Goal: Obtain resource: Obtain resource

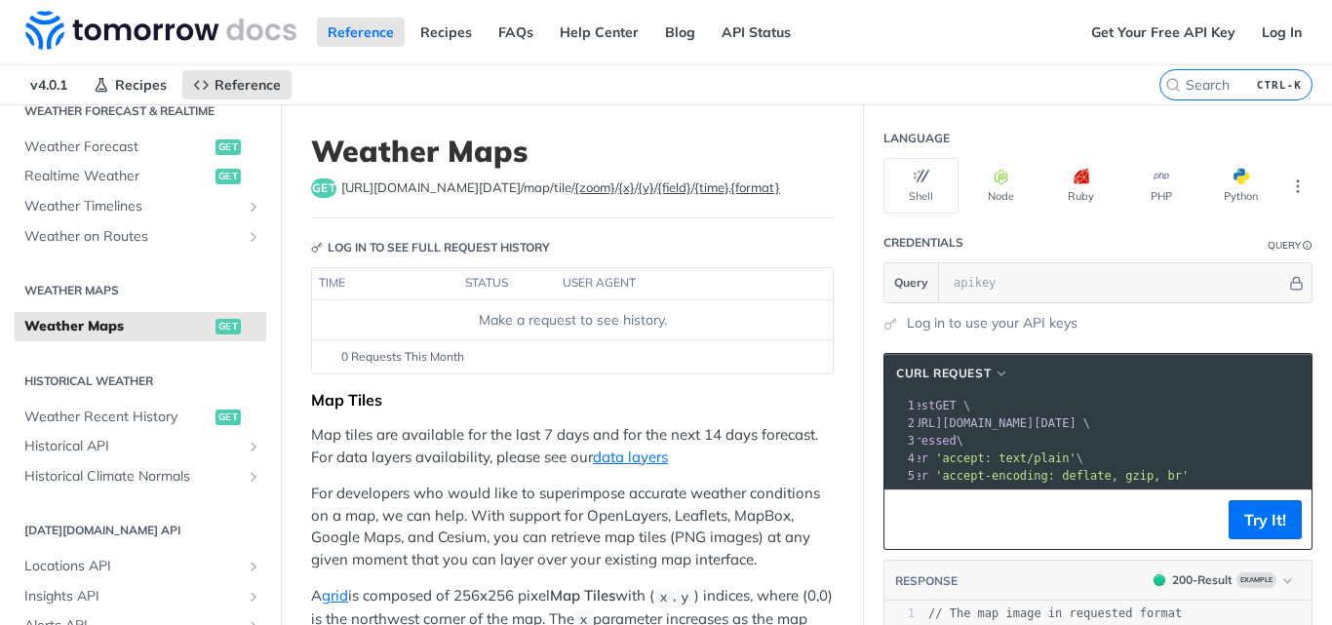
click at [534, 188] on span "[URL][DOMAIN_NAME][DATE] /map/tile/ {zoom} / {x} / {y} / {field} / {time} . {fo…" at bounding box center [560, 187] width 439 height 19
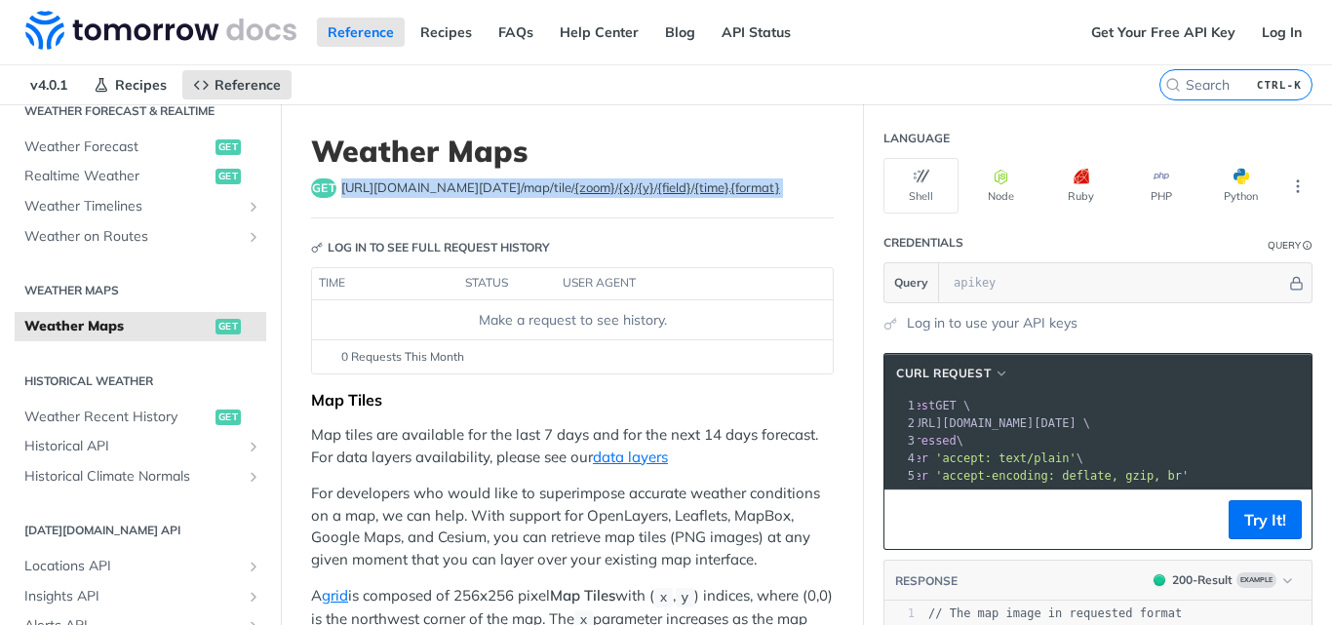
click at [534, 188] on span "[URL][DOMAIN_NAME][DATE] /map/tile/ {zoom} / {x} / {y} / {field} / {time} . {fo…" at bounding box center [560, 187] width 439 height 19
copy article "[URL][DOMAIN_NAME][DATE] /map/tile/ {zoom} / {x} / {y} / {field} / {time} . {fo…"
